Goal: Information Seeking & Learning: Learn about a topic

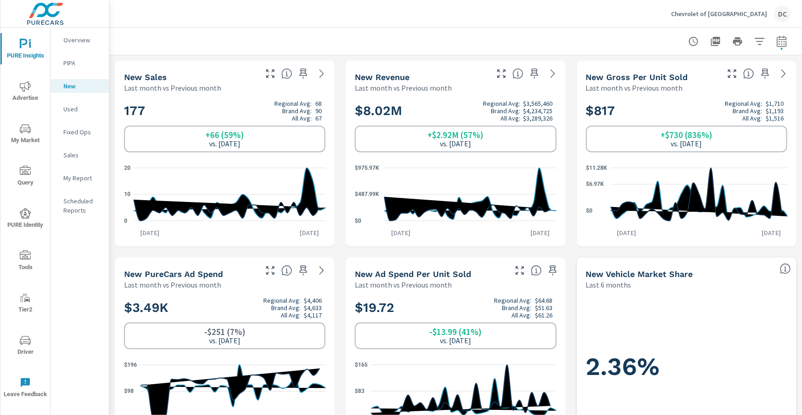
click at [31, 81] on span "Advertise" at bounding box center [25, 92] width 44 height 23
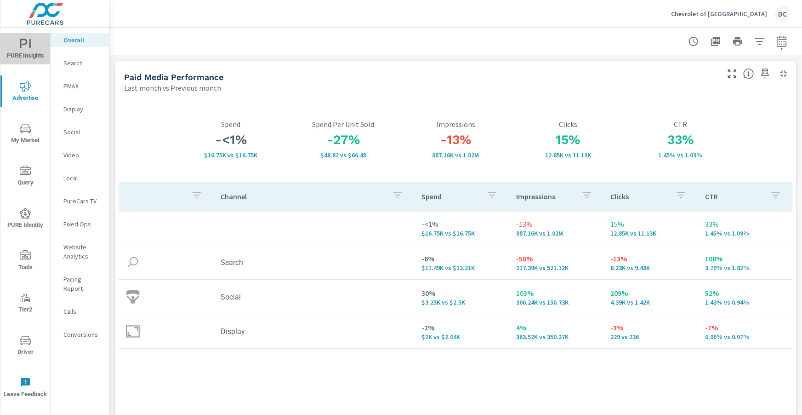
click at [30, 51] on span "PURE Insights" at bounding box center [25, 50] width 44 height 23
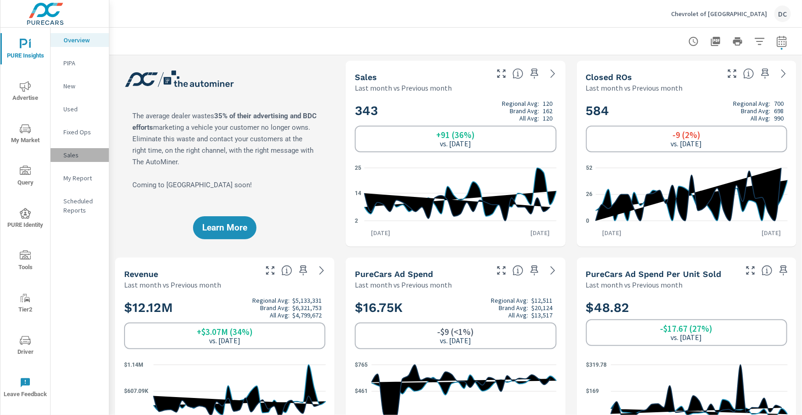
click at [73, 154] on p "Sales" at bounding box center [82, 154] width 38 height 9
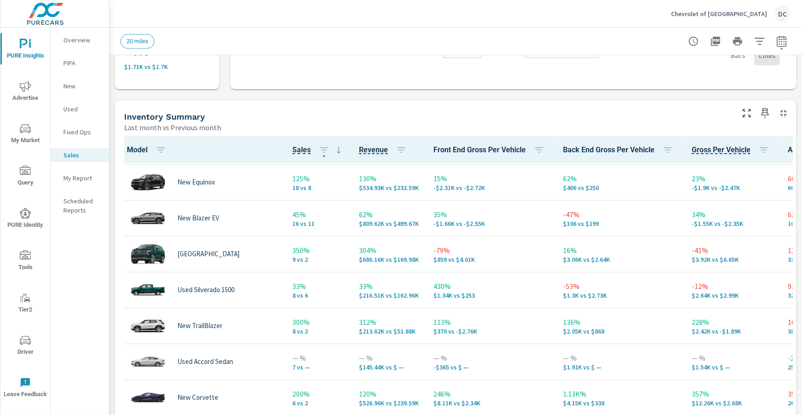
scroll to position [177, 0]
click at [26, 96] on span "Advertise" at bounding box center [25, 92] width 44 height 23
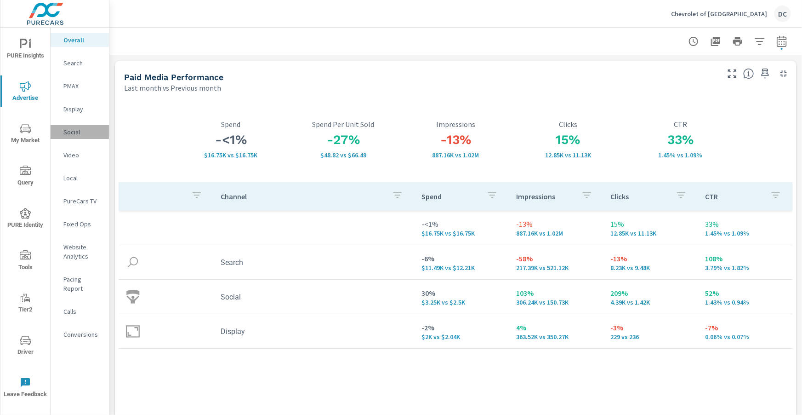
click at [69, 131] on p "Social" at bounding box center [82, 131] width 38 height 9
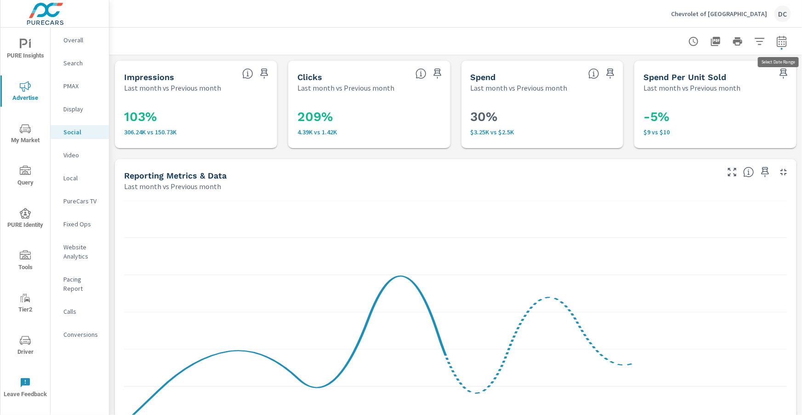
click at [423, 40] on icon "button" at bounding box center [782, 41] width 11 height 11
select select "Last month"
select select "Previous month"
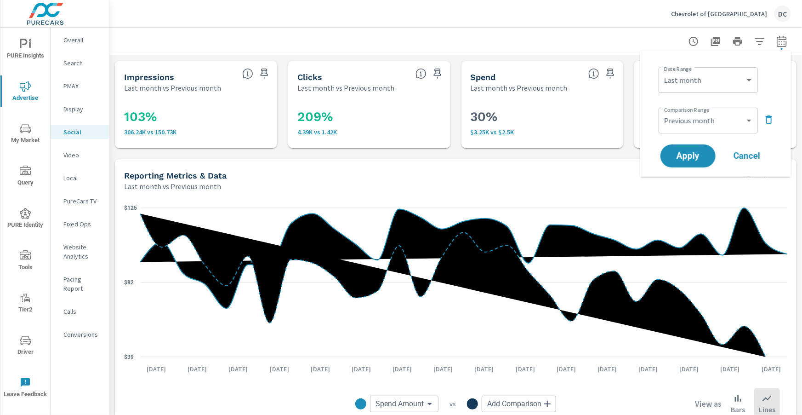
click at [423, 120] on icon "button" at bounding box center [769, 119] width 6 height 8
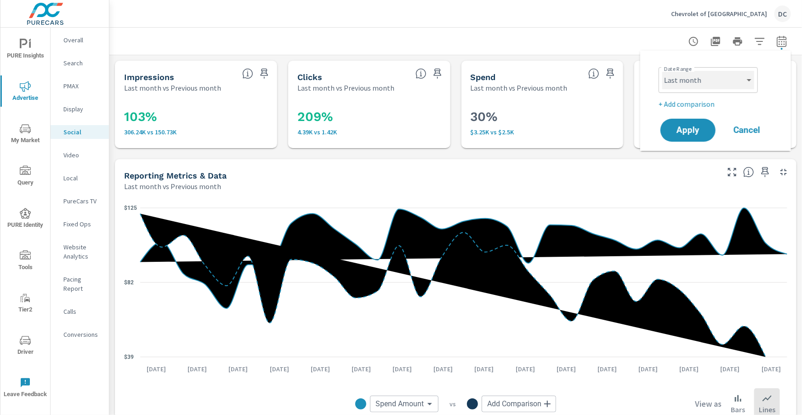
click at [423, 81] on select "Custom Yesterday Last week Last 7 days Last 14 days Last 30 days Last 45 days L…" at bounding box center [709, 80] width 92 height 18
click at [423, 71] on select "Custom Yesterday Last week Last 7 days Last 14 days Last 30 days Last 45 days L…" at bounding box center [709, 80] width 92 height 18
select select "Month to date"
click at [423, 128] on span "Apply" at bounding box center [688, 130] width 38 height 9
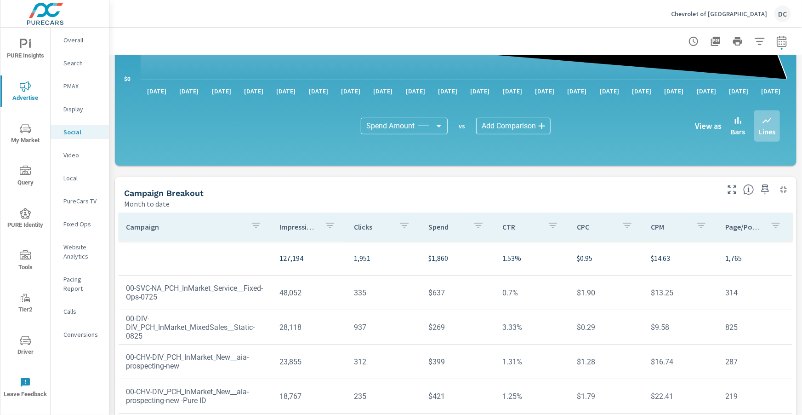
scroll to position [244, 0]
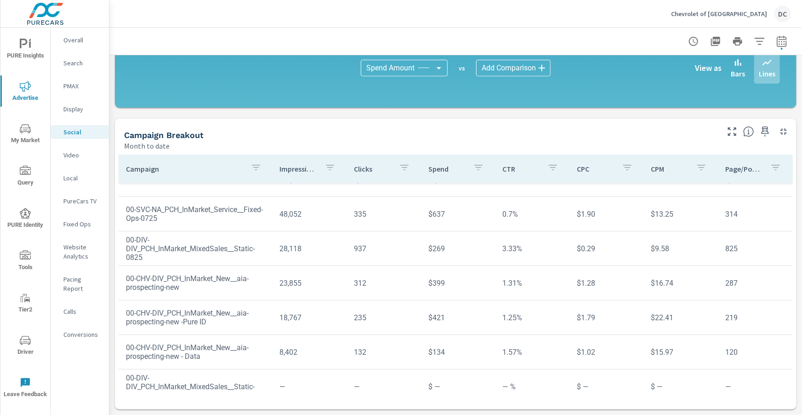
scroll to position [35, 0]
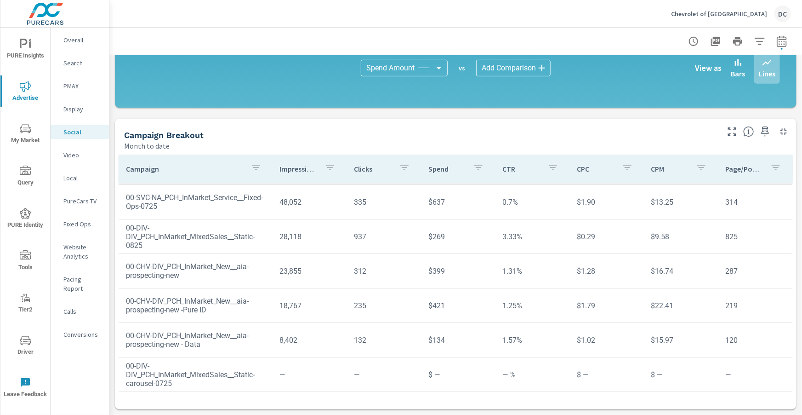
scroll to position [35, 0]
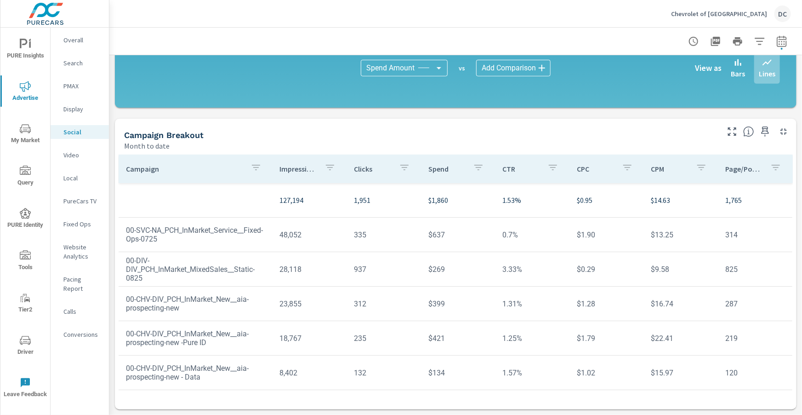
scroll to position [35, 0]
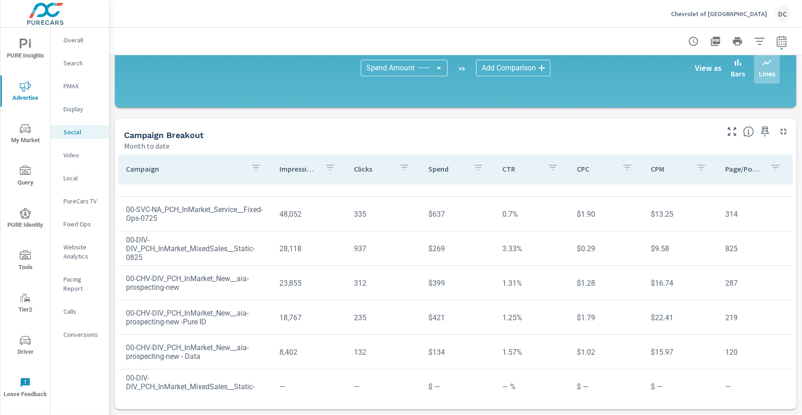
scroll to position [23, 0]
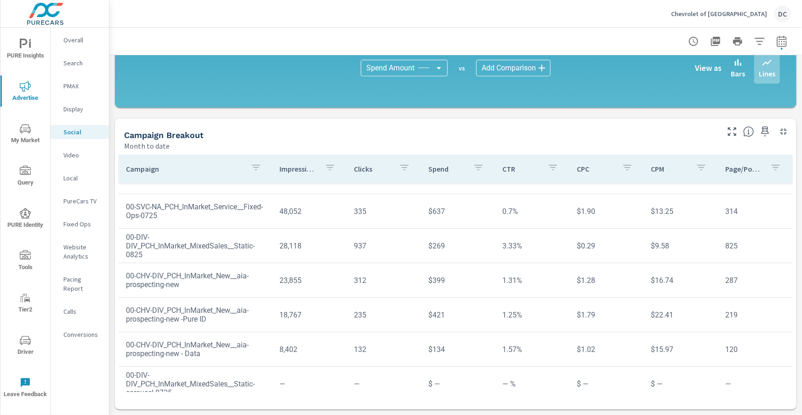
scroll to position [35, 0]
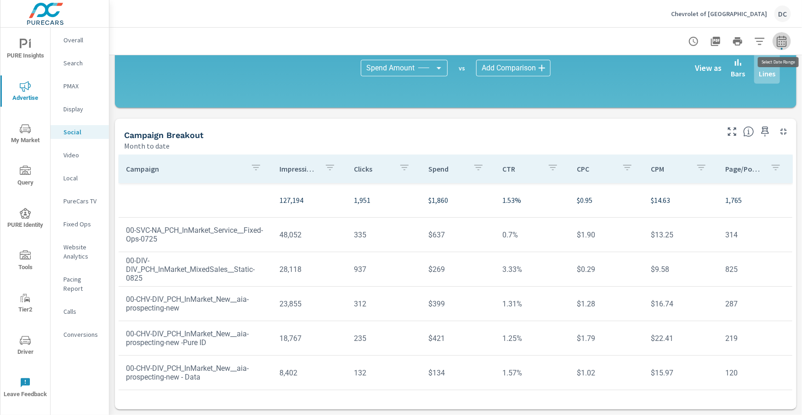
click at [423, 42] on icon "button" at bounding box center [782, 41] width 11 height 11
select select "Month to date"
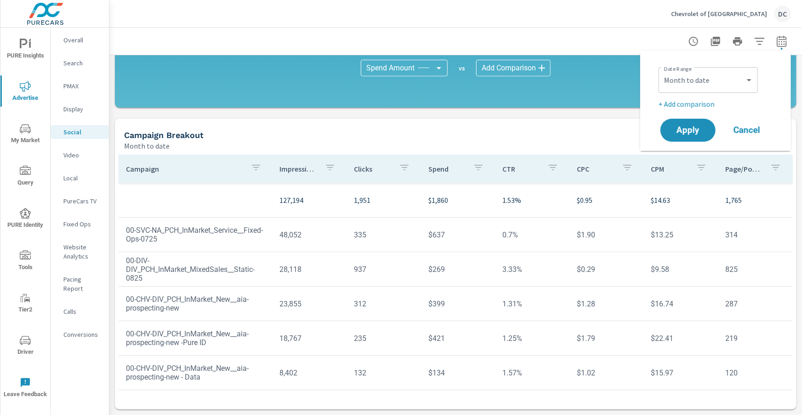
click at [423, 107] on p "+ Add comparison" at bounding box center [718, 103] width 118 height 11
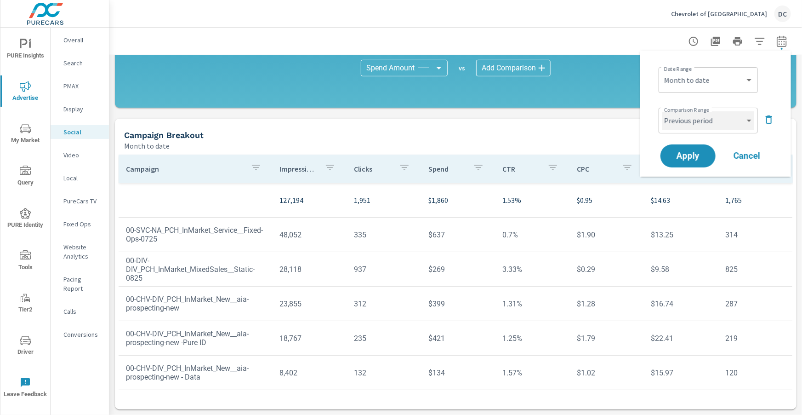
click at [423, 125] on select "Custom Previous period Previous month Previous year" at bounding box center [709, 120] width 92 height 18
click at [423, 111] on select "Custom Previous period Previous month Previous year" at bounding box center [709, 120] width 92 height 18
select select "Previous month"
click at [423, 149] on button "Apply" at bounding box center [688, 156] width 57 height 24
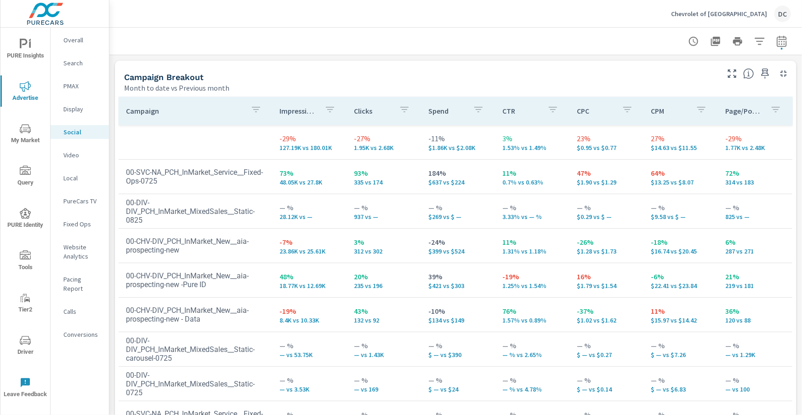
scroll to position [403, 0]
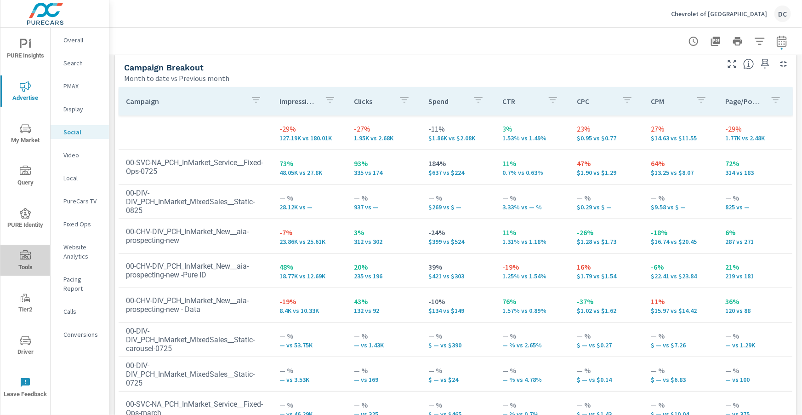
click at [25, 249] on icon "nav menu" at bounding box center [25, 255] width 11 height 11
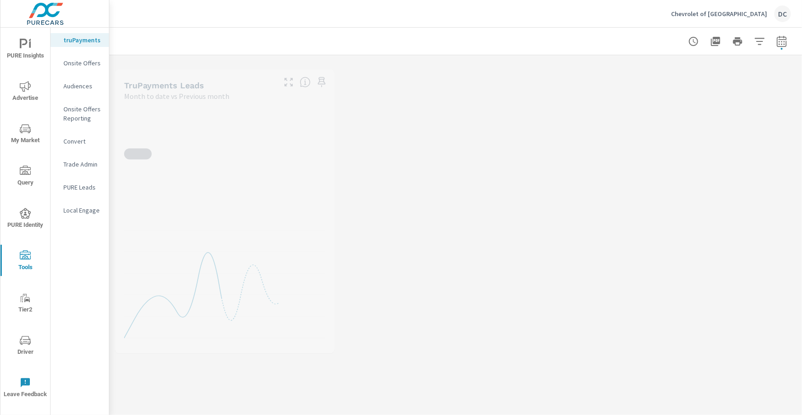
click at [77, 191] on p "PURE Leads" at bounding box center [82, 187] width 38 height 9
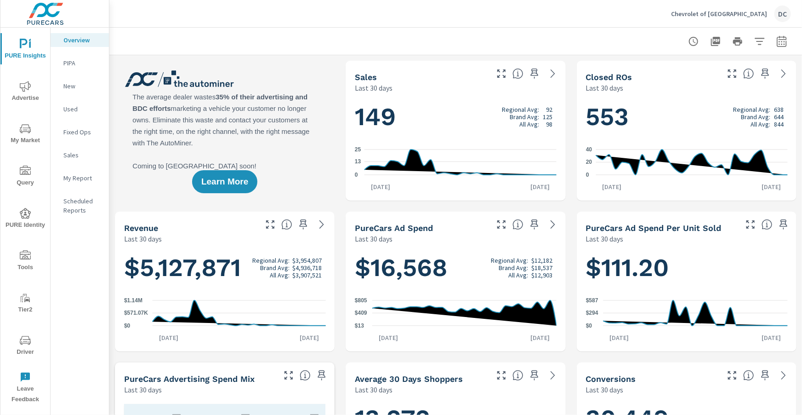
click at [30, 97] on span "Advertise" at bounding box center [25, 92] width 44 height 23
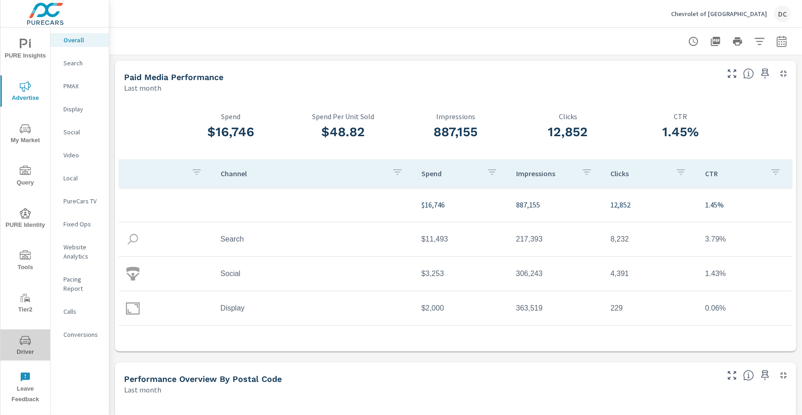
click at [27, 337] on icon "nav menu" at bounding box center [25, 340] width 11 height 11
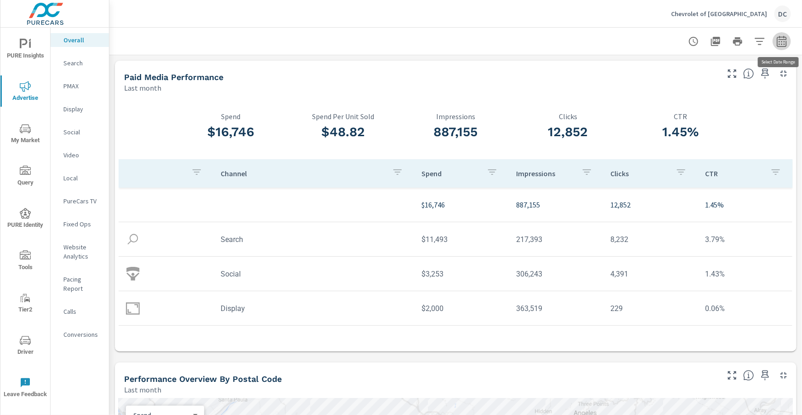
click at [777, 47] on button "button" at bounding box center [782, 41] width 18 height 18
select select "Last month"
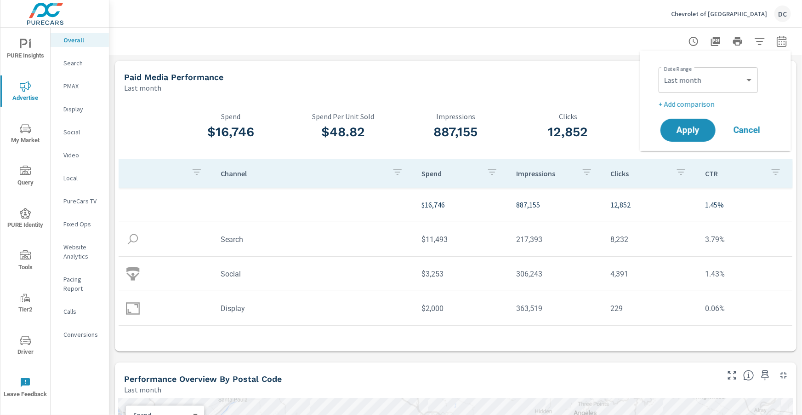
click at [708, 105] on p "+ Add comparison" at bounding box center [718, 103] width 118 height 11
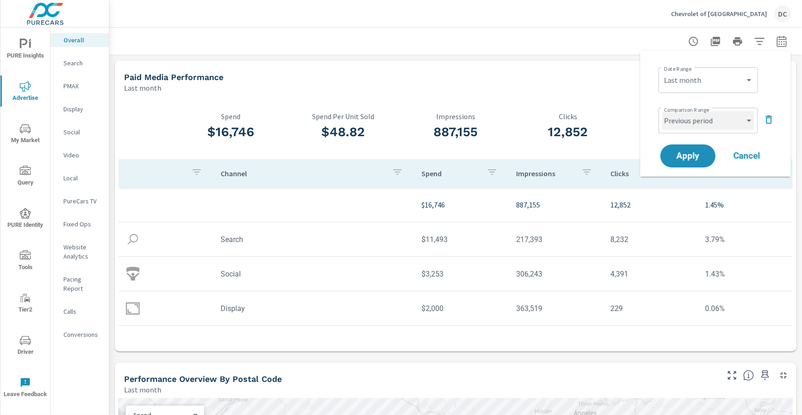
click at [714, 118] on select "Custom Previous period Previous month Previous year" at bounding box center [709, 120] width 92 height 18
click at [663, 111] on select "Custom Previous period Previous month Previous year" at bounding box center [709, 120] width 92 height 18
select select "Previous month"
click at [697, 154] on span "Apply" at bounding box center [688, 156] width 38 height 9
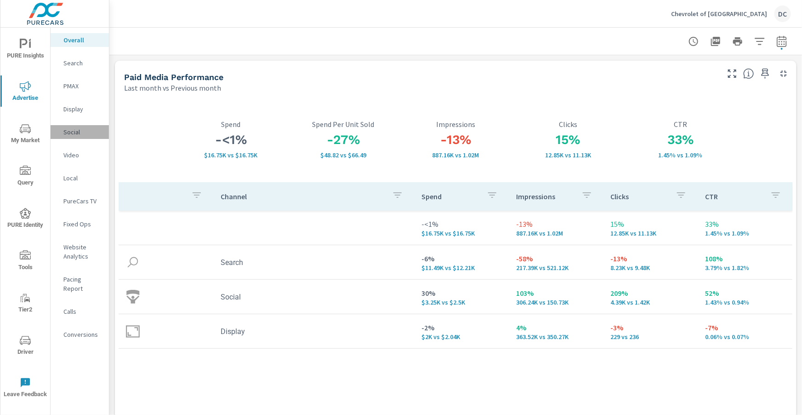
click at [76, 132] on p "Social" at bounding box center [82, 131] width 38 height 9
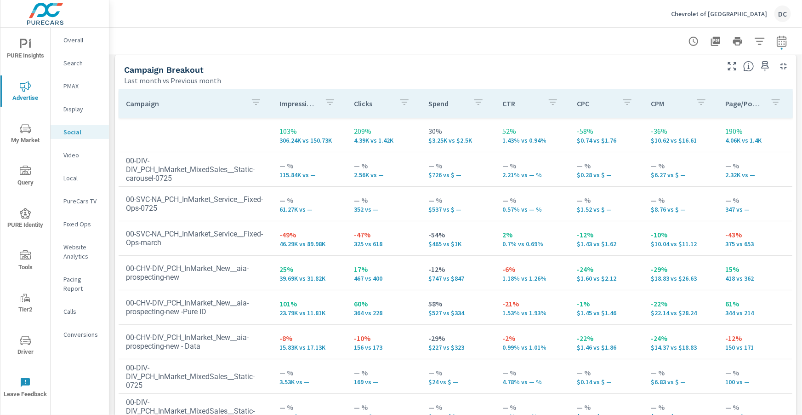
scroll to position [12, 0]
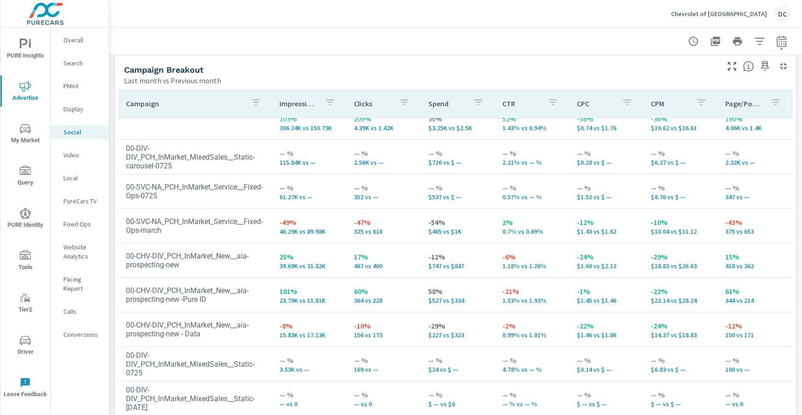
click at [780, 45] on icon "button" at bounding box center [782, 41] width 11 height 11
select select "Last month"
select select "Previous month"
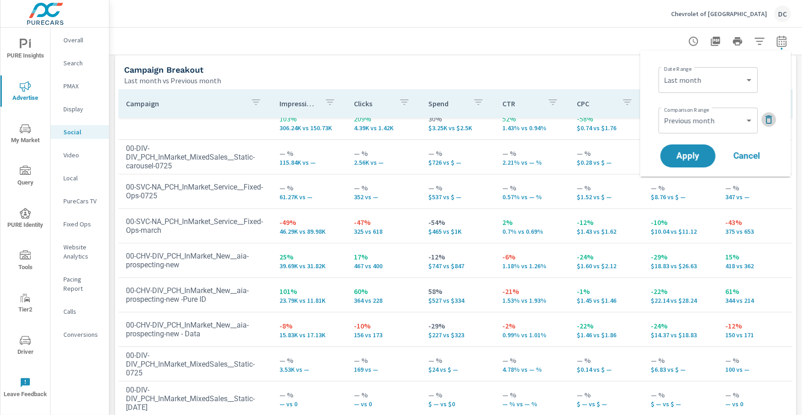
click at [764, 120] on icon "button" at bounding box center [769, 119] width 11 height 11
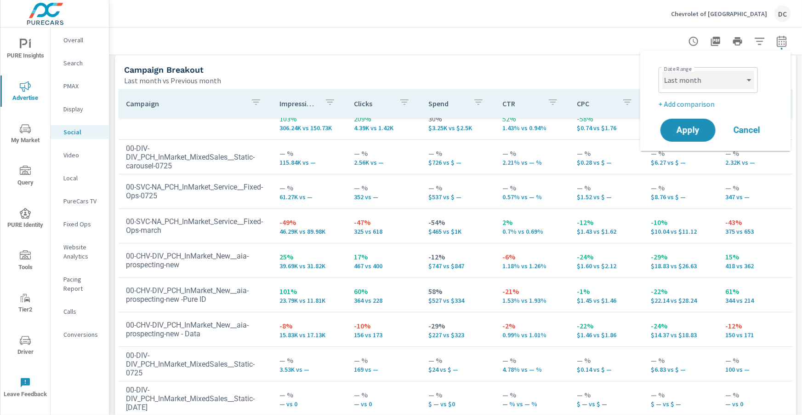
click at [748, 87] on select "Custom Yesterday Last week Last 7 days Last 14 days Last 30 days Last 45 days L…" at bounding box center [709, 80] width 92 height 18
click at [663, 71] on select "Custom Yesterday Last week Last 7 days Last 14 days Last 30 days Last 45 days L…" at bounding box center [709, 80] width 92 height 18
select select "Month to date"
click at [714, 127] on button "Apply" at bounding box center [688, 130] width 57 height 24
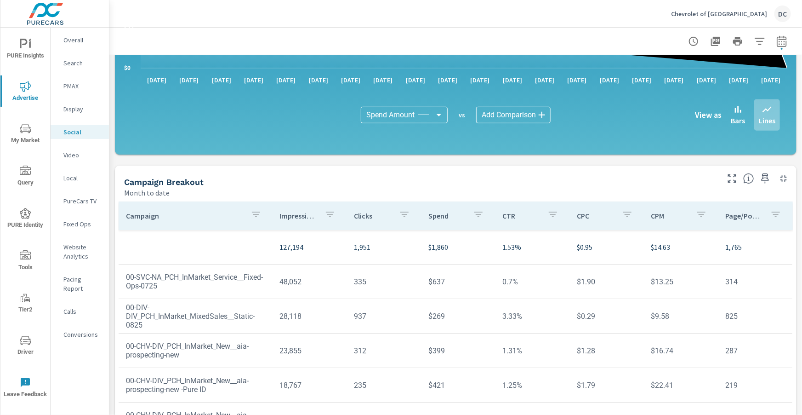
scroll to position [244, 0]
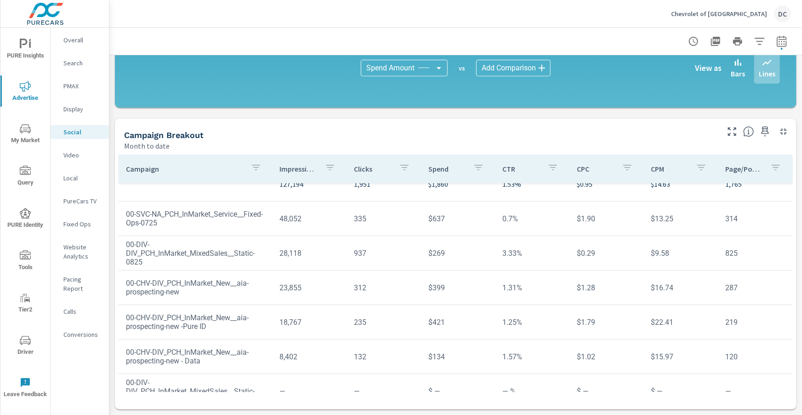
scroll to position [35, 0]
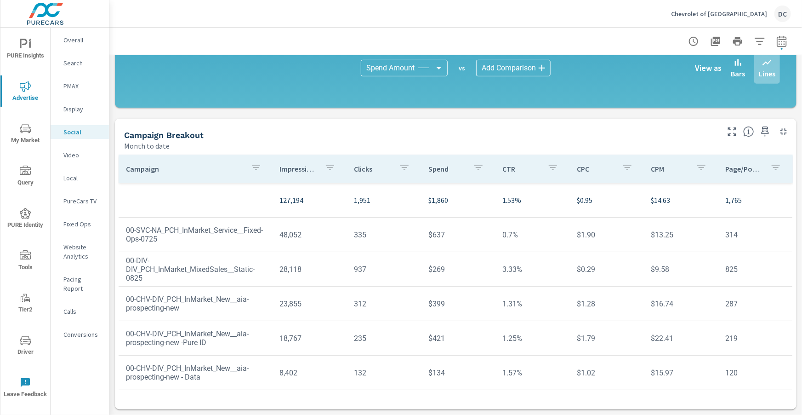
scroll to position [35, 0]
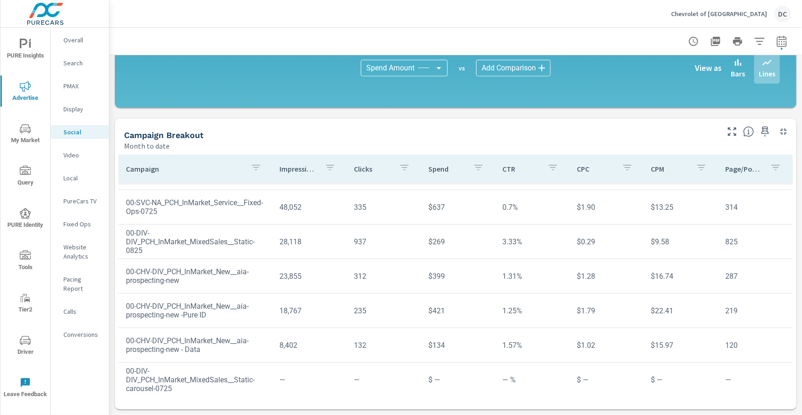
scroll to position [35, 0]
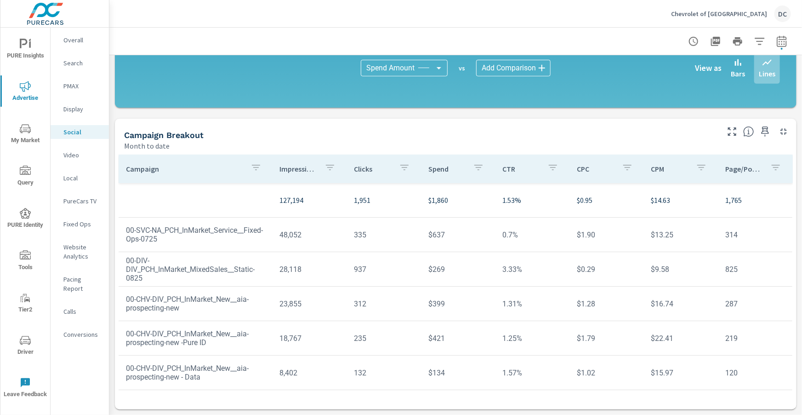
click at [66, 89] on p "PMAX" at bounding box center [82, 85] width 38 height 9
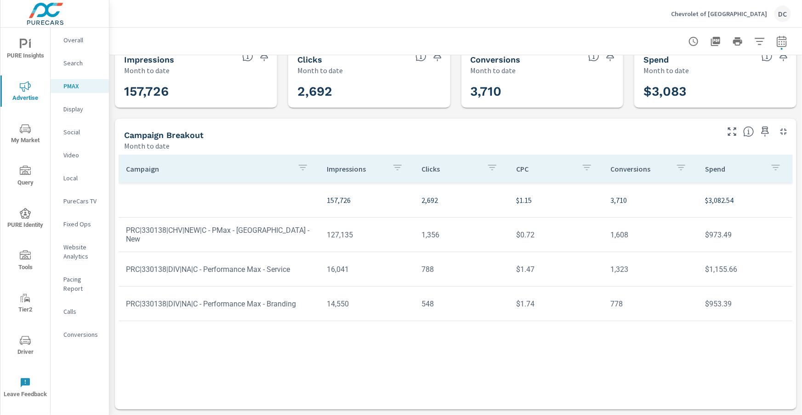
scroll to position [1, 0]
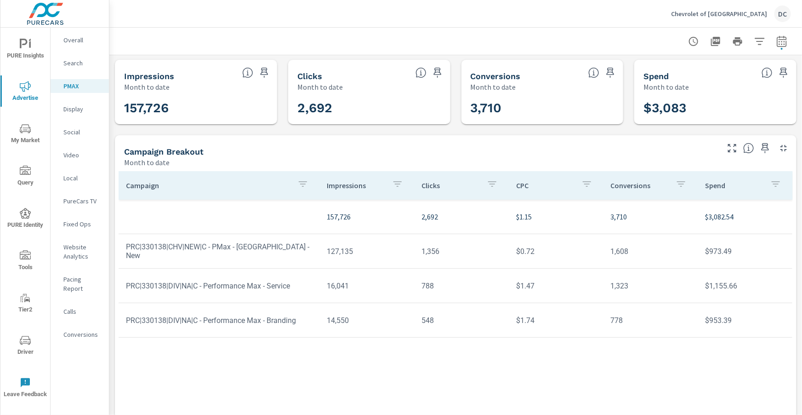
click at [784, 42] on icon "button" at bounding box center [782, 41] width 11 height 11
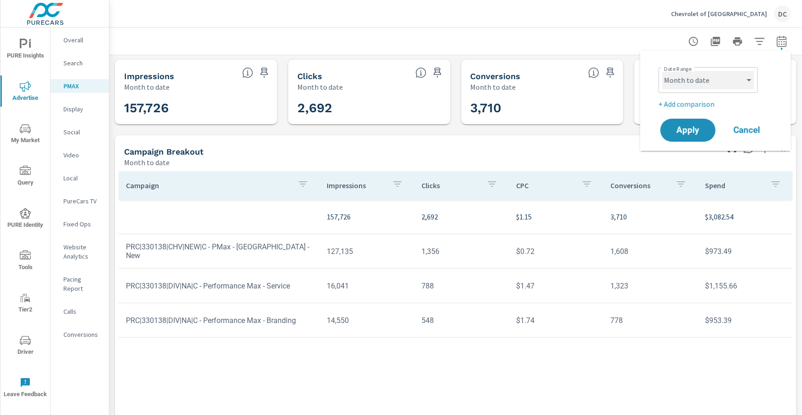
click at [734, 83] on select "Custom Yesterday Last week Last 7 days Last 14 days Last 30 days Last 45 days L…" at bounding box center [709, 80] width 92 height 18
click at [663, 71] on select "Custom Yesterday Last week Last 7 days Last 14 days Last 30 days Last 45 days L…" at bounding box center [709, 80] width 92 height 18
select select "Last month"
click at [695, 126] on span "Apply" at bounding box center [688, 130] width 38 height 9
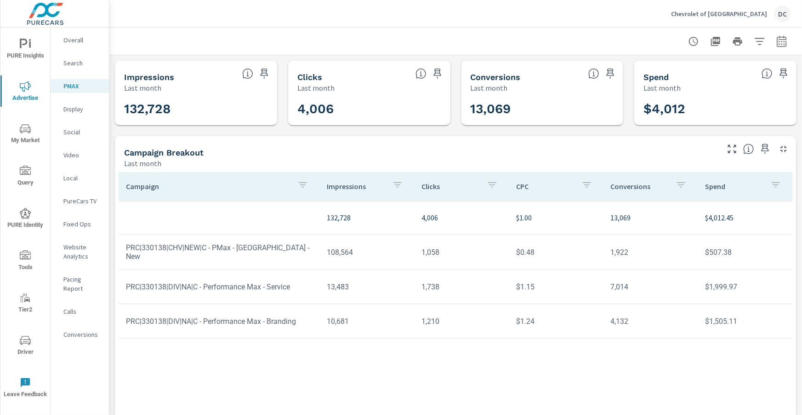
scroll to position [17, 0]
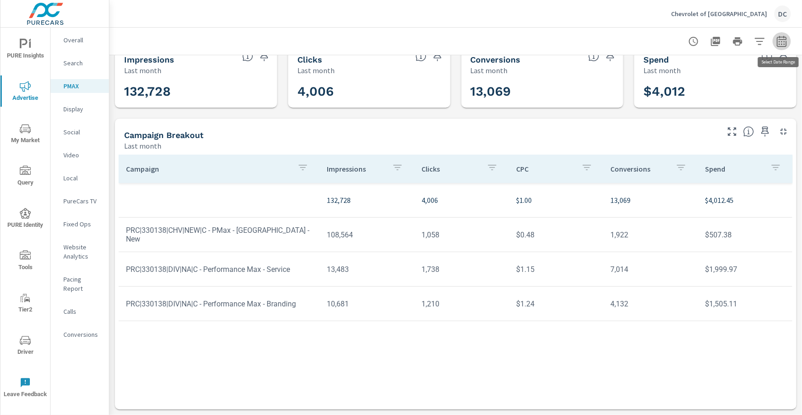
click at [779, 46] on icon "button" at bounding box center [782, 41] width 11 height 11
select select "Last month"
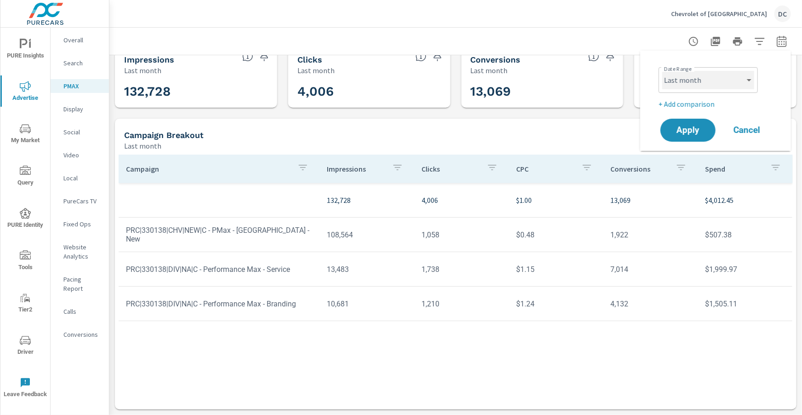
click at [748, 81] on select "Custom Yesterday Last week Last 7 days Last 14 days Last 30 days Last 45 days L…" at bounding box center [709, 80] width 92 height 18
click at [80, 41] on p "Overall" at bounding box center [82, 39] width 38 height 9
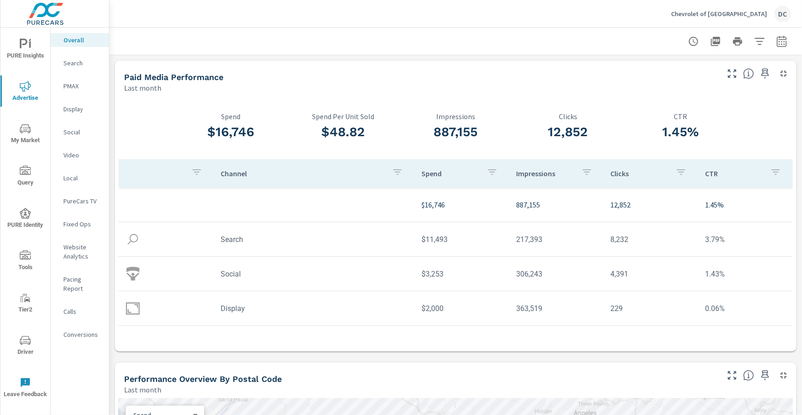
click at [29, 48] on icon "nav menu" at bounding box center [25, 44] width 11 height 11
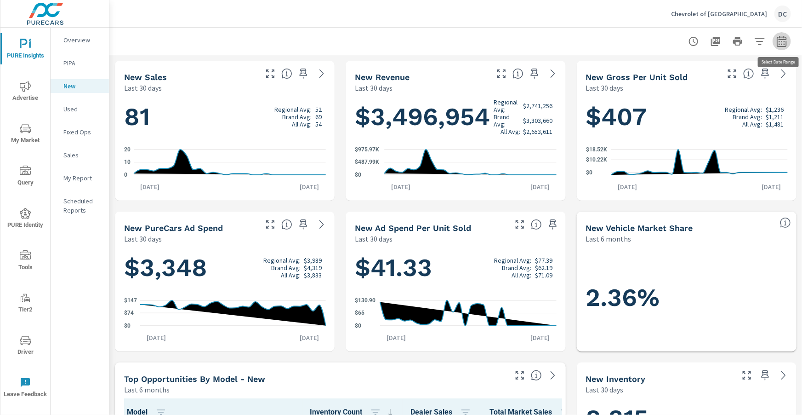
click at [783, 40] on icon "button" at bounding box center [782, 41] width 11 height 11
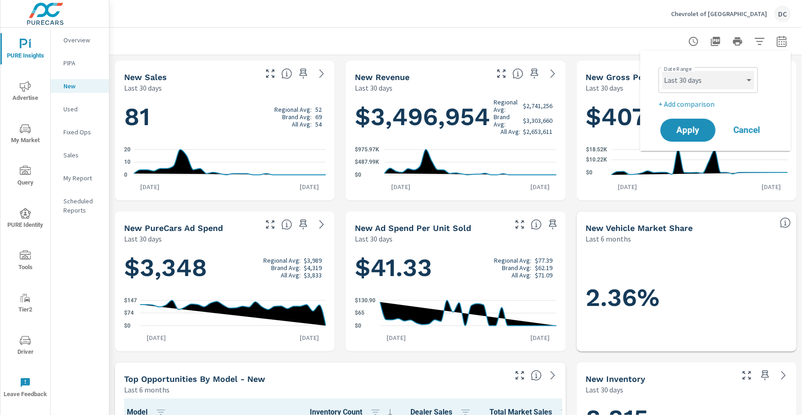
click at [738, 80] on select "Custom Yesterday Last week Last 7 days Last 14 days Last 30 days Last 45 days L…" at bounding box center [709, 80] width 92 height 18
click at [663, 71] on select "Custom Yesterday Last week Last 7 days Last 14 days Last 30 days Last 45 days L…" at bounding box center [709, 80] width 92 height 18
select select "Last month"
click at [708, 102] on p "+ Add comparison" at bounding box center [718, 103] width 118 height 11
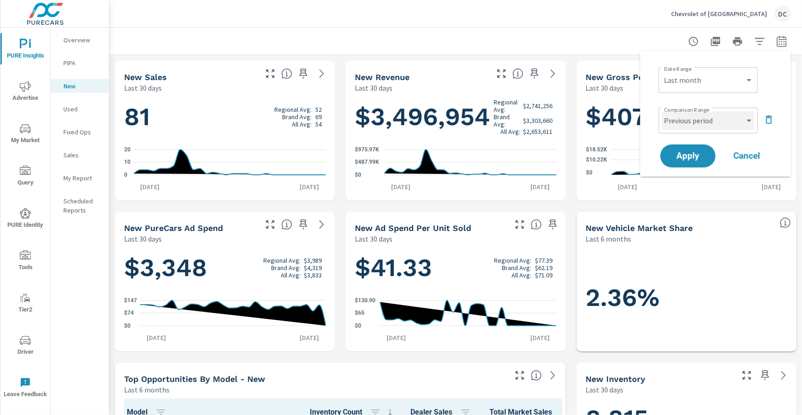
click at [712, 122] on select "Custom Previous period Previous month Previous year" at bounding box center [709, 120] width 92 height 18
click at [663, 111] on select "Custom Previous period Previous month Previous year" at bounding box center [709, 120] width 92 height 18
select select "Previous month"
click at [705, 150] on button "Apply" at bounding box center [688, 156] width 57 height 24
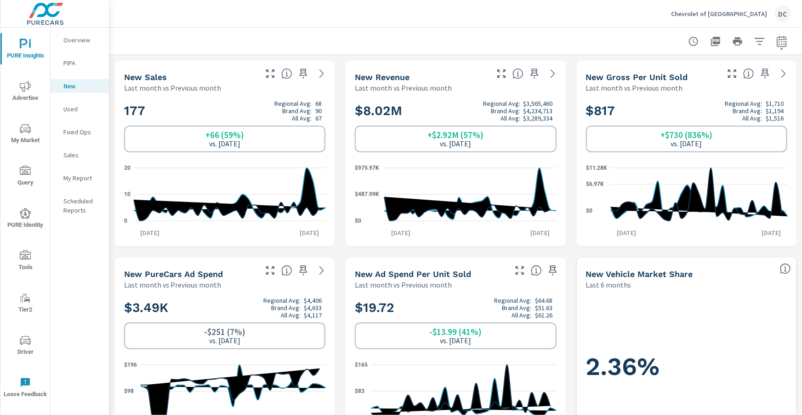
click at [28, 340] on icon "nav menu" at bounding box center [25, 340] width 11 height 11
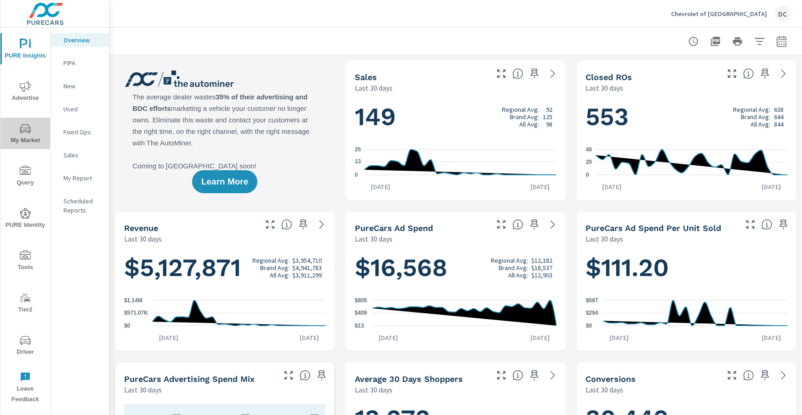
click at [25, 130] on icon "nav menu" at bounding box center [25, 130] width 5 height 0
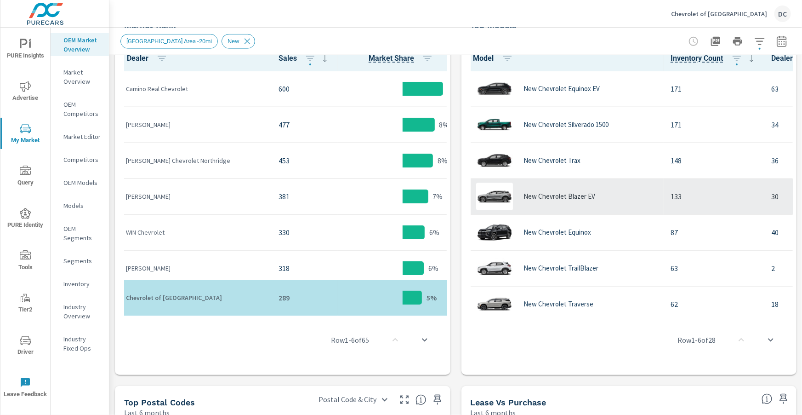
scroll to position [502, 0]
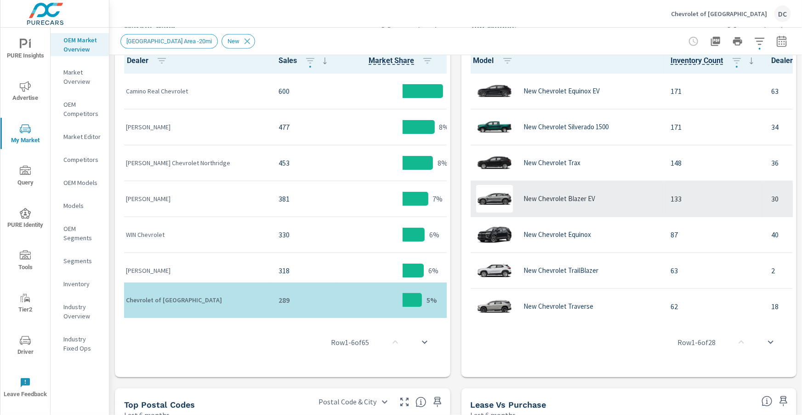
click at [661, 192] on td "New Chevrolet Blazer EV" at bounding box center [564, 199] width 199 height 36
